Goal: Navigation & Orientation: Find specific page/section

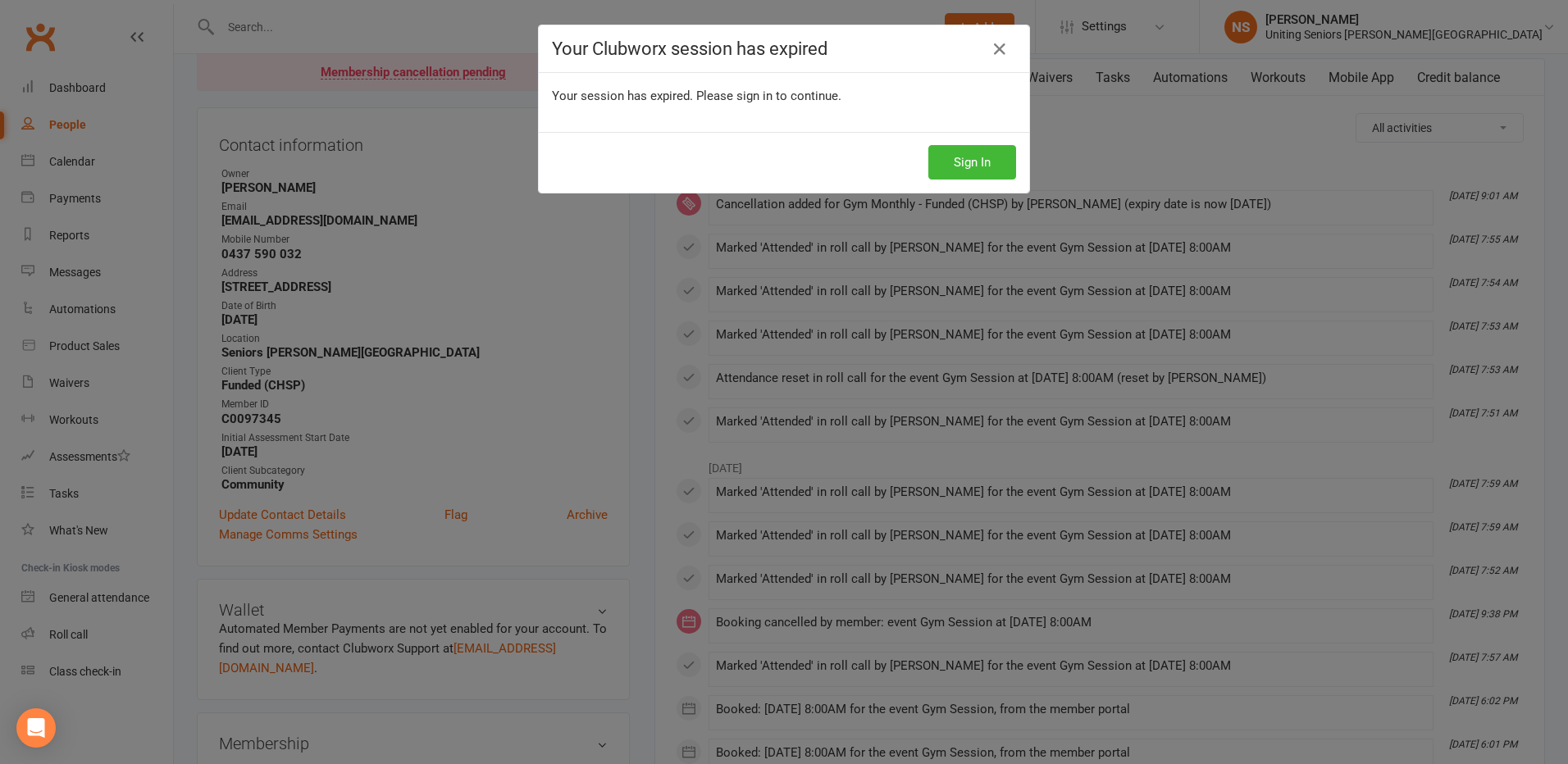
click at [86, 92] on div "Your Clubworx session has expired Your session has expired. Please sign in to c…" at bounding box center [784, 382] width 1568 height 764
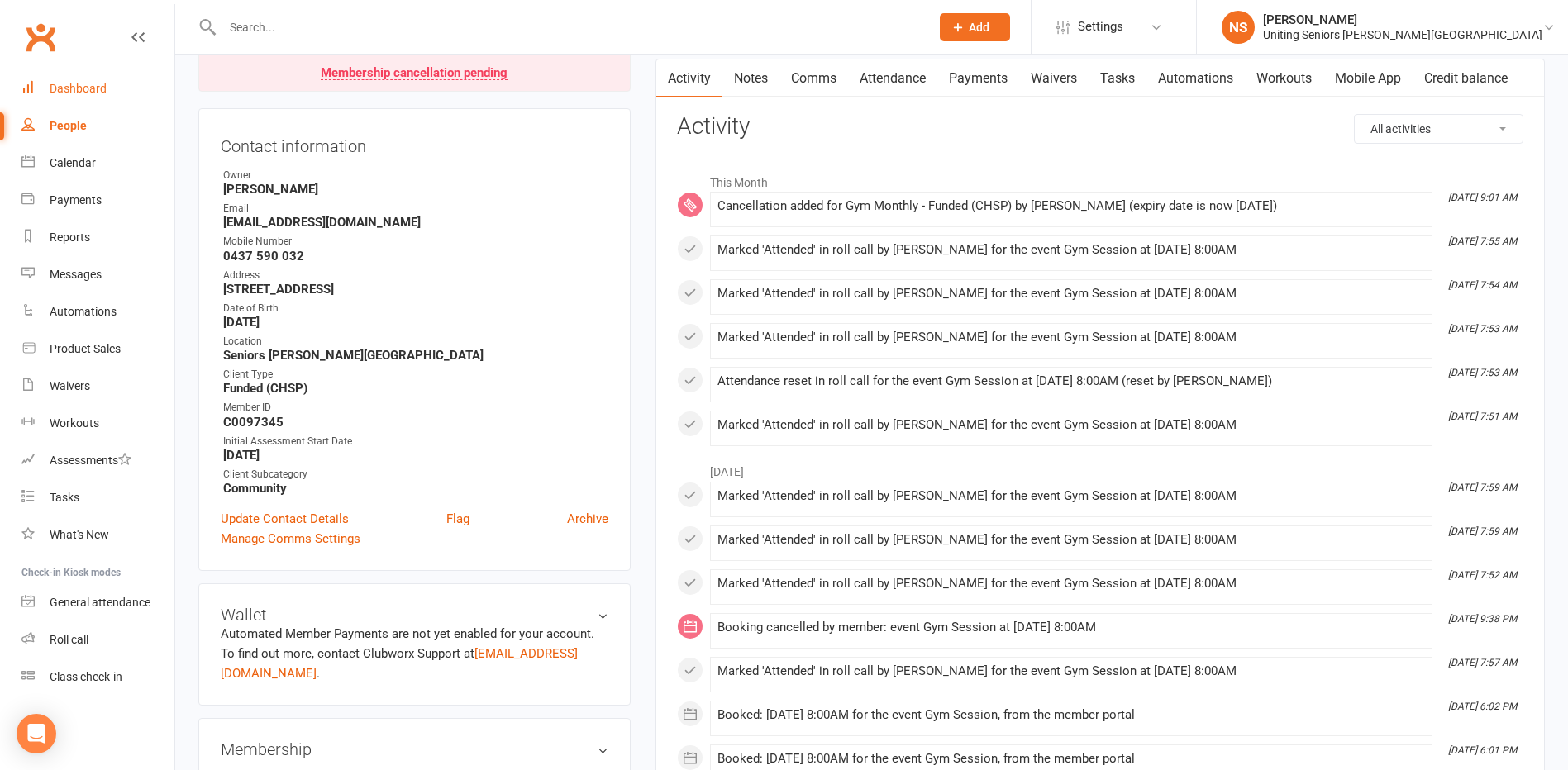
click at [85, 92] on div "Dashboard" at bounding box center [78, 89] width 57 height 14
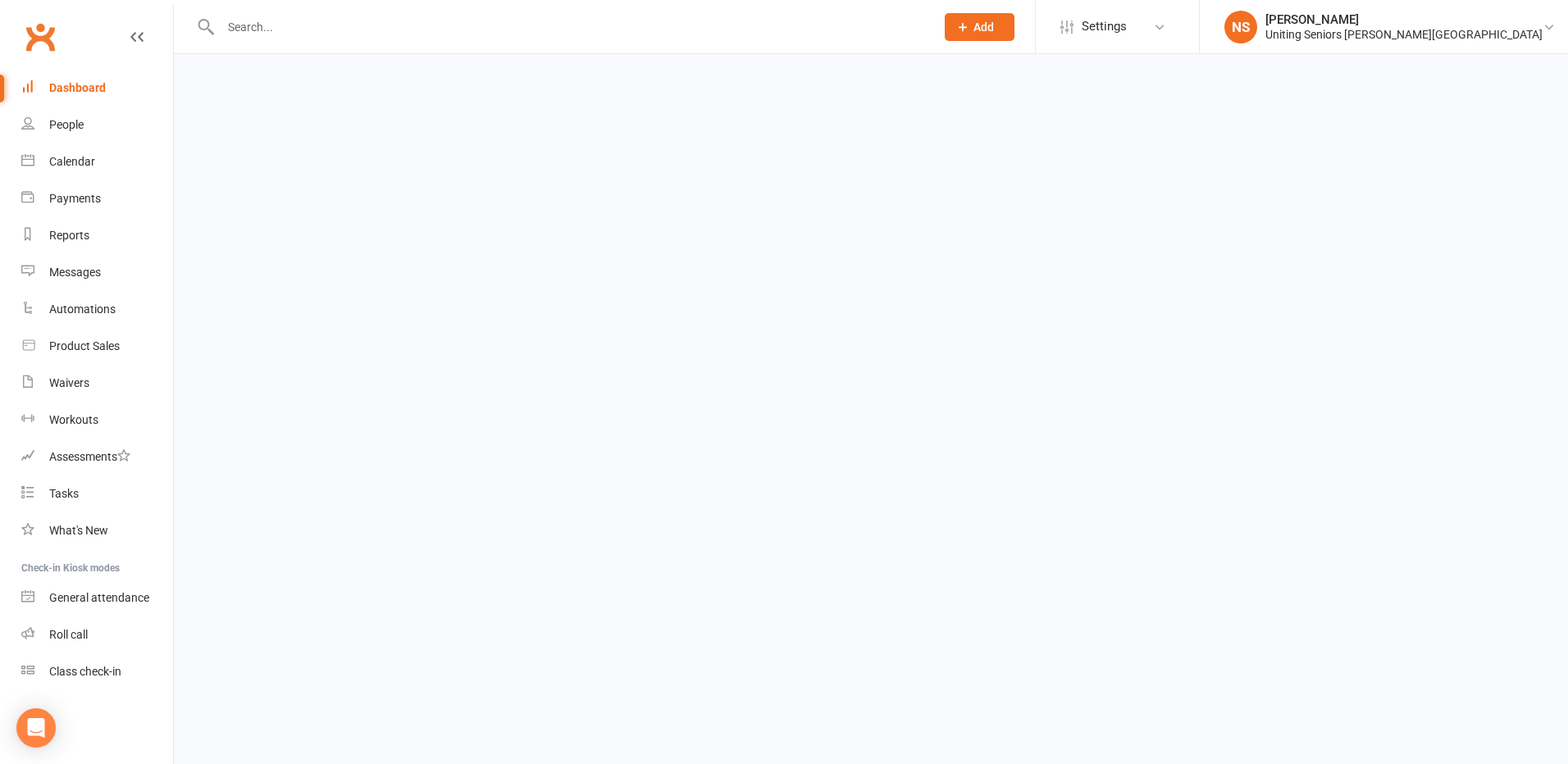
click at [84, 91] on div "Dashboard" at bounding box center [77, 88] width 56 height 14
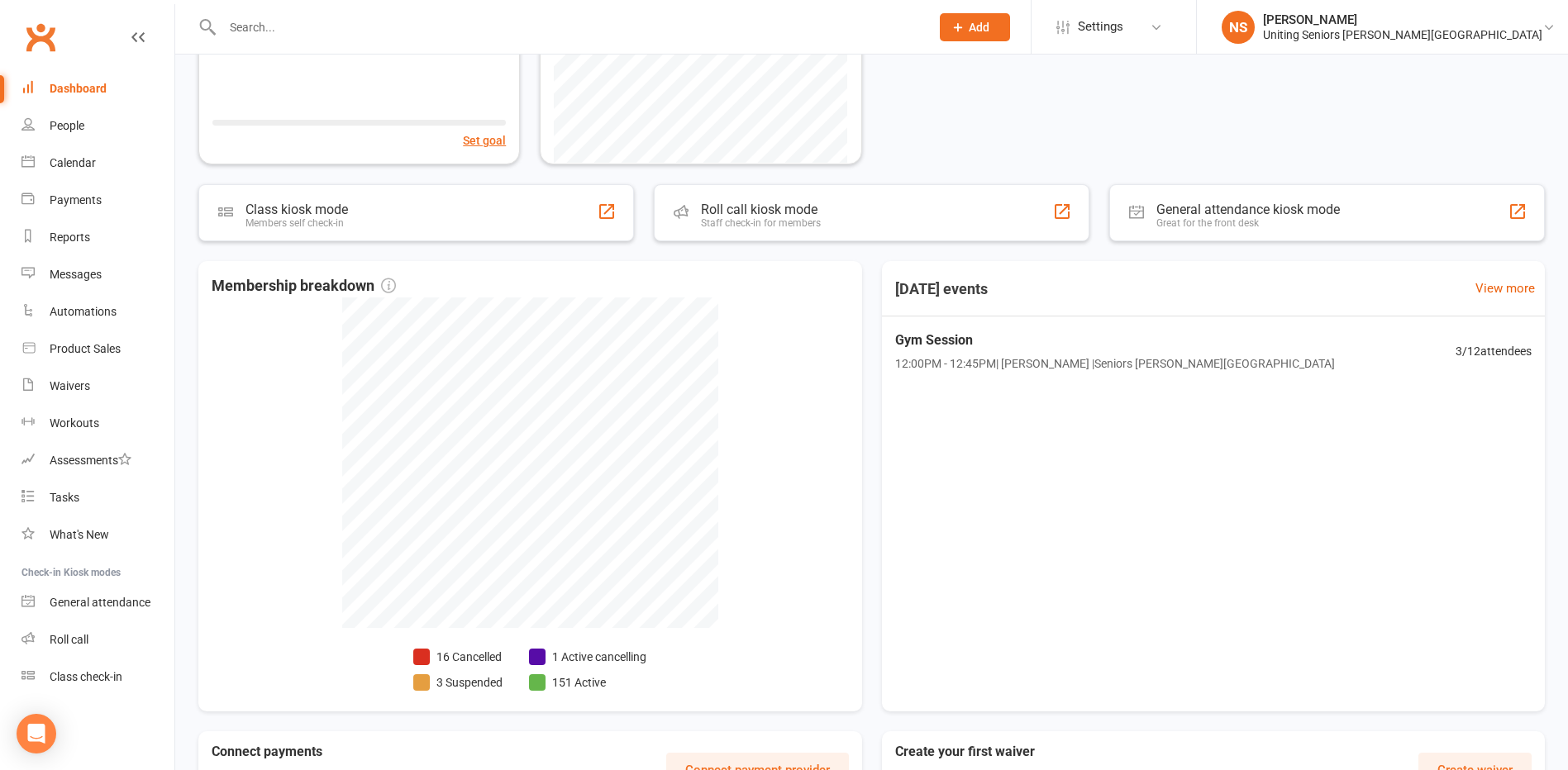
scroll to position [248, 0]
click at [1275, 359] on div "Gym Session 12:00PM - 12:45PM | [PERSON_NAME] | Seniors [PERSON_NAME][GEOGRAPHI…" at bounding box center [1213, 350] width 690 height 71
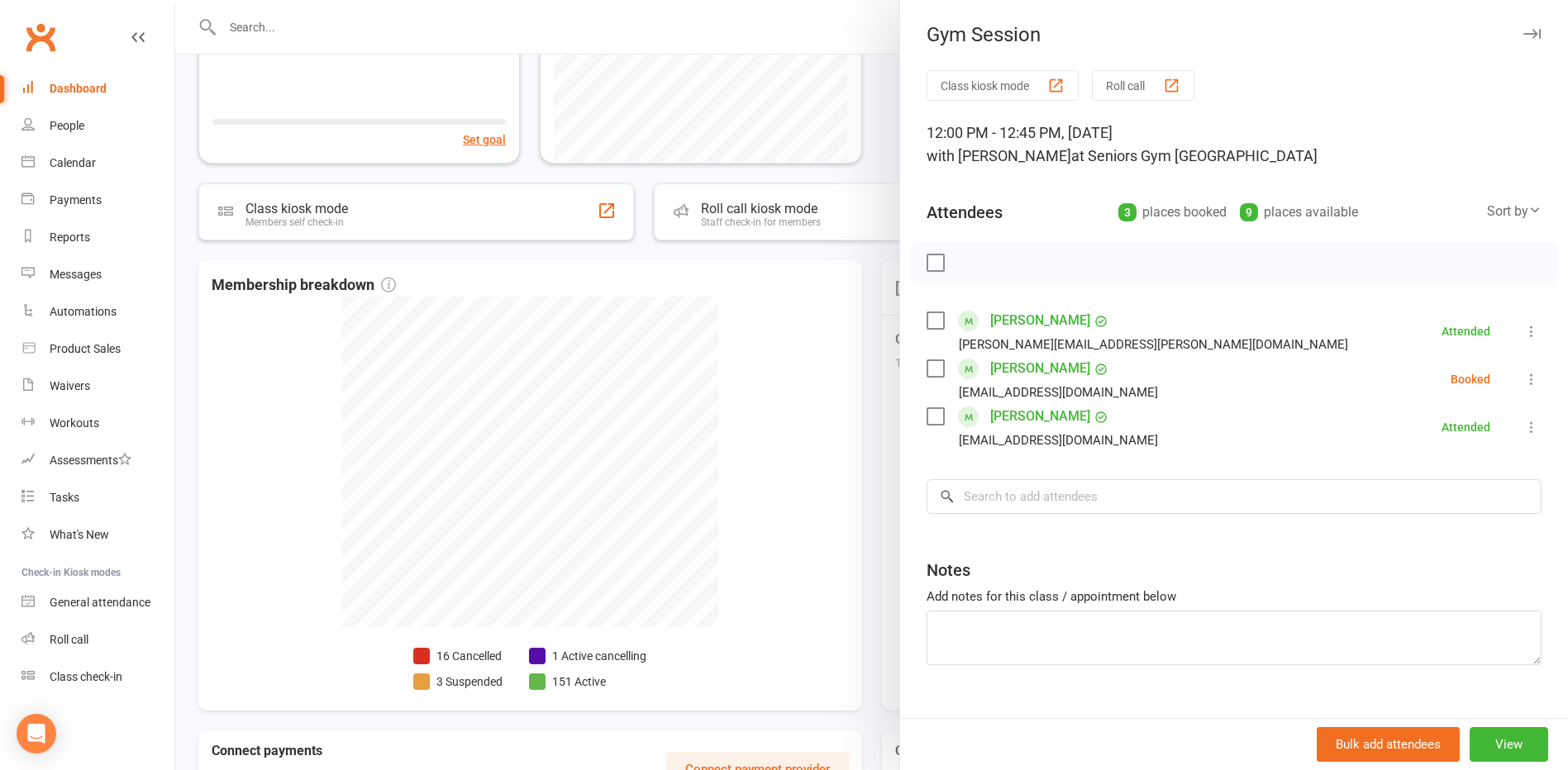
click at [765, 456] on div at bounding box center [872, 385] width 1393 height 770
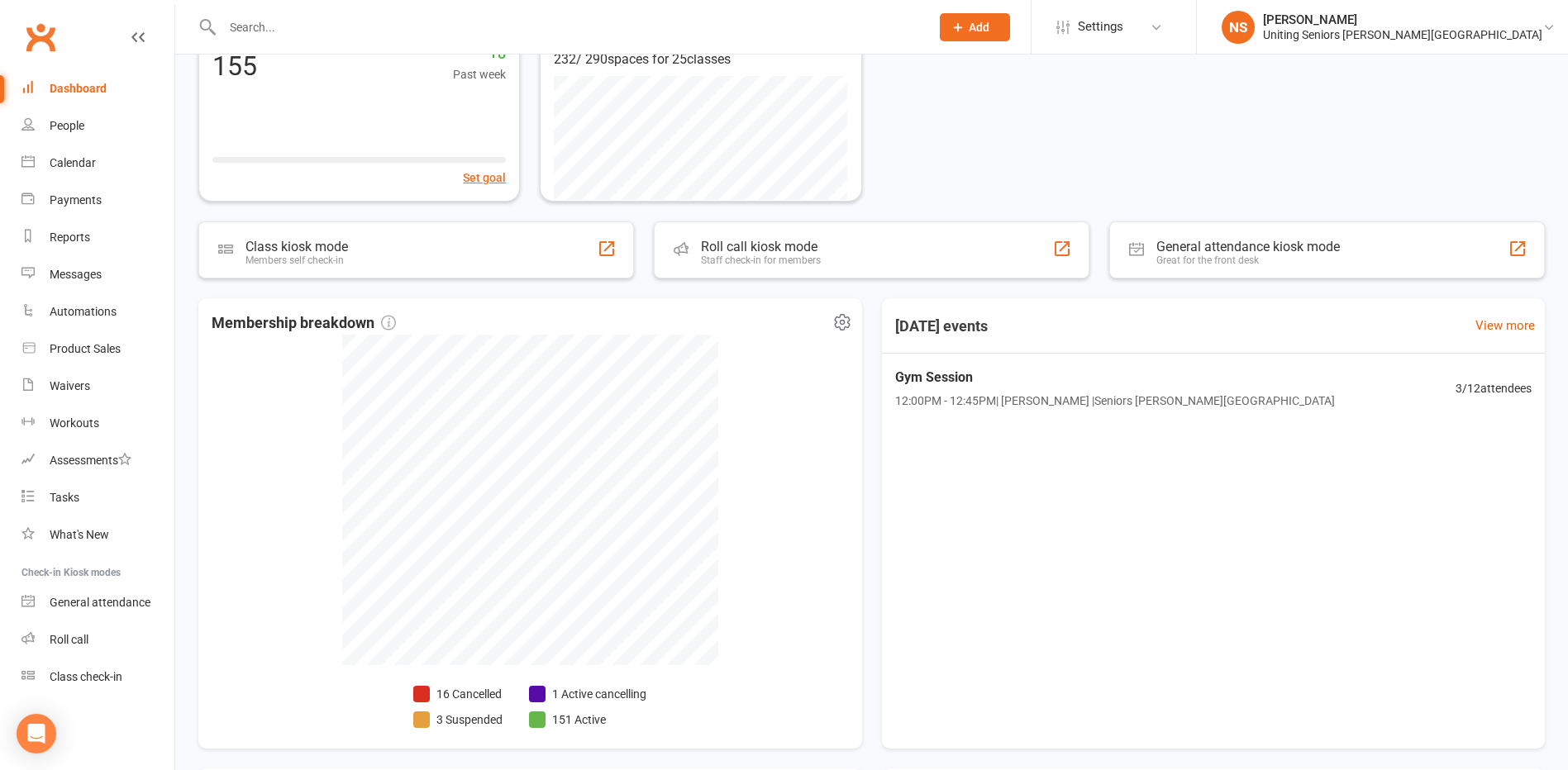
scroll to position [0, 0]
